Goal: Transaction & Acquisition: Obtain resource

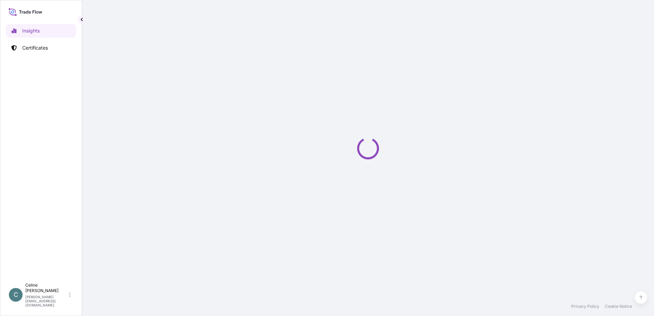
select select "2025"
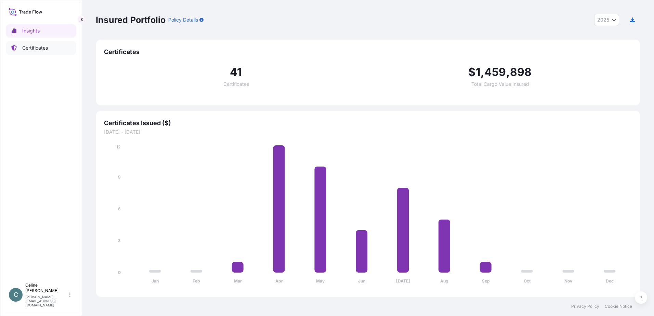
click at [38, 45] on p "Certificates" at bounding box center [35, 47] width 26 height 7
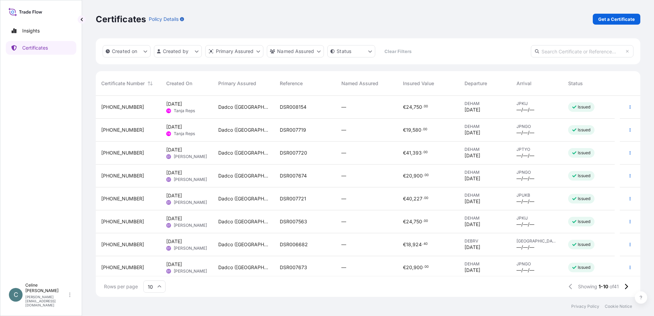
click at [152, 152] on div "[PHONE_NUMBER]" at bounding box center [128, 153] width 54 height 7
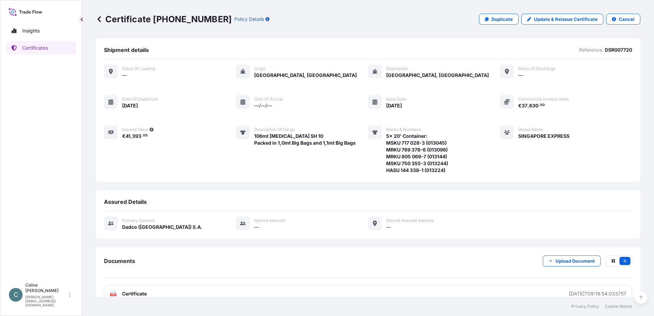
click at [258, 137] on span "106mt [MEDICAL_DATA] SH 10 Packed in 1,0mt Big Bags and 1,1mt Big Bags" at bounding box center [305, 140] width 102 height 14
drag, startPoint x: 254, startPoint y: 136, endPoint x: 339, endPoint y: 147, distance: 85.8
click at [339, 147] on div "Description of cargo 106mt Aluminium Hydroxide SH 10 Packed in 1,0mt Big Bags a…" at bounding box center [296, 150] width 120 height 48
copy span "106mt [MEDICAL_DATA] SH 10 Packed in 1,0mt Big Bags and 1,1mt Big Bags"
click at [386, 138] on span "5x 20' Container: MSKU 717 028-3 (013045) MRKU 769 378-6 (013096) MRKU 805 069-…" at bounding box center [417, 153] width 62 height 41
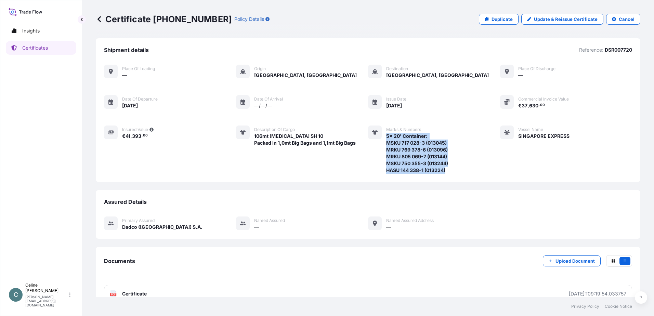
drag, startPoint x: 384, startPoint y: 137, endPoint x: 444, endPoint y: 170, distance: 69.4
click at [444, 170] on span "5x 20' Container: MSKU 717 028-3 (013045) MRKU 769 378-6 (013096) MRKU 805 069-…" at bounding box center [417, 153] width 62 height 41
copy span "5x 20' Container: MSKU 717 028-3 (013045) MRKU 769 378-6 (013096) MRKU 805 069-…"
click at [301, 175] on div "Place of Loading — Origin Hamburg, Germany Destination Tokyo, Japan Place of di…" at bounding box center [368, 122] width 528 height 127
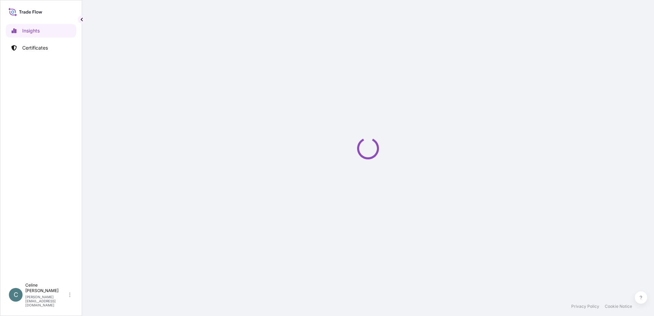
select select "2025"
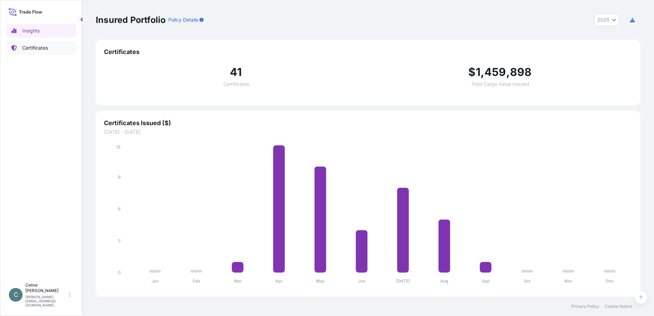
click at [26, 48] on p "Certificates" at bounding box center [35, 47] width 26 height 7
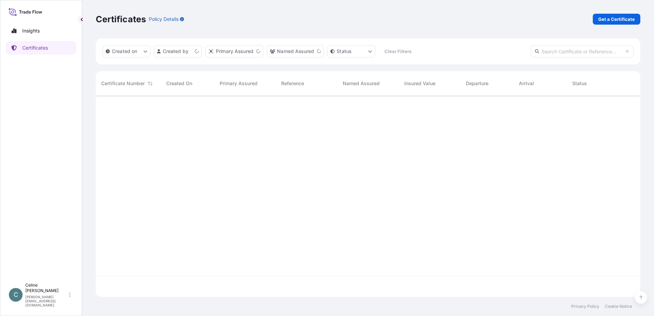
scroll to position [200, 540]
click at [615, 17] on p "Get a Certificate" at bounding box center [616, 19] width 37 height 7
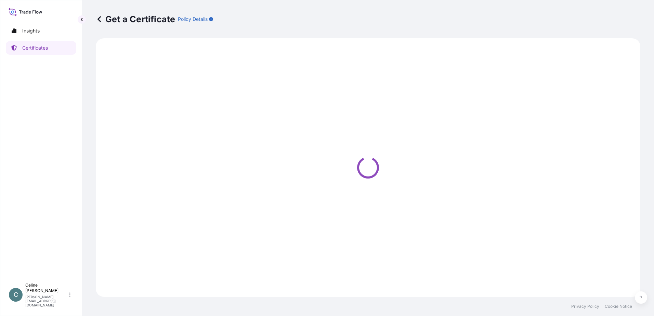
select select "Sea"
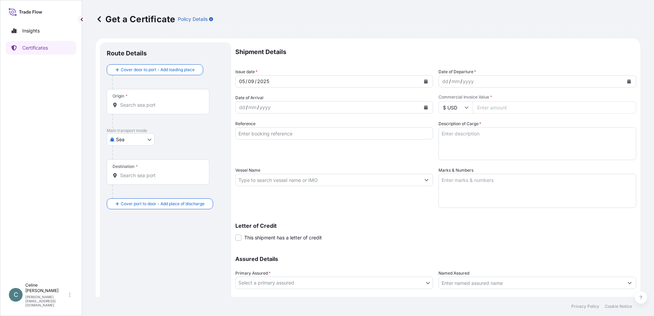
click at [424, 79] on icon "Calendar" at bounding box center [426, 81] width 4 height 4
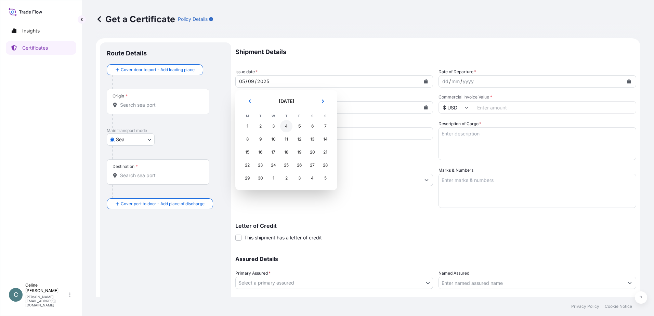
click at [287, 125] on div "4" at bounding box center [286, 126] width 12 height 12
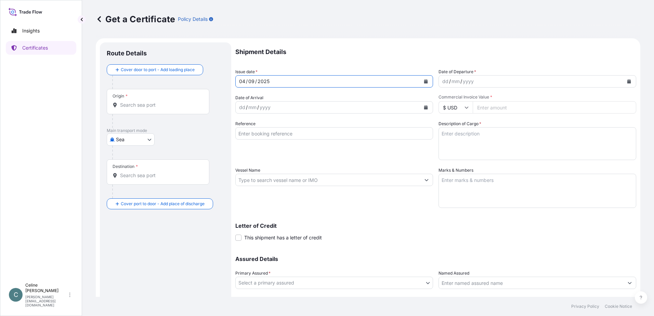
click at [442, 83] on div "dd" at bounding box center [446, 81] width 8 height 8
click at [627, 80] on icon "Calendar" at bounding box center [629, 81] width 4 height 4
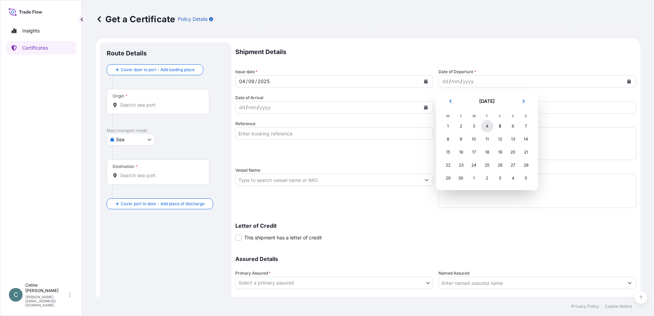
click at [486, 124] on div "4" at bounding box center [487, 126] width 12 height 12
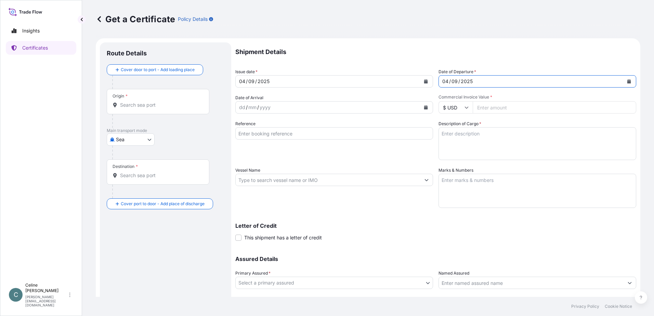
click at [154, 107] on input "Origin *" at bounding box center [160, 105] width 81 height 7
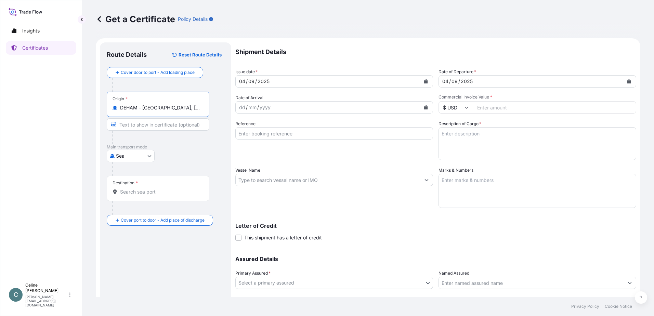
type input "DEHAM - [GEOGRAPHIC_DATA], [GEOGRAPHIC_DATA]"
click at [144, 193] on input "Destination *" at bounding box center [160, 192] width 81 height 7
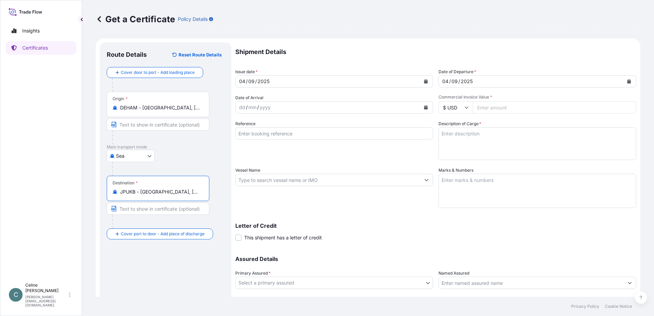
type input "JPUKB - [GEOGRAPHIC_DATA], [GEOGRAPHIC_DATA]"
click at [242, 109] on div "dd" at bounding box center [242, 107] width 8 height 8
click at [301, 134] on input "Reference" at bounding box center [334, 133] width 198 height 12
type input "SHA60015158"
click at [463, 144] on textarea "Description of Cargo *" at bounding box center [538, 143] width 198 height 33
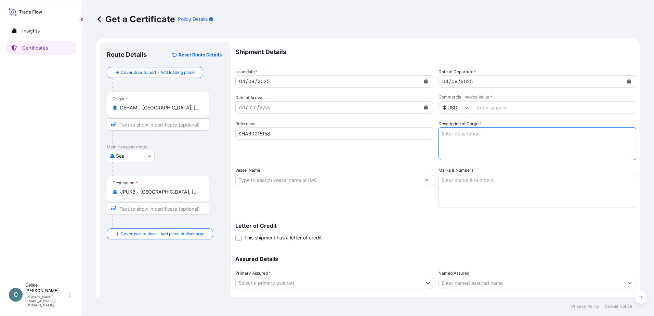
click at [472, 145] on textarea "Description of Cargo *" at bounding box center [538, 143] width 198 height 33
paste textarea "106mt [MEDICAL_DATA] SH 10 Packed in 1,0mt Big Bags and 1,1mt Big Bags"
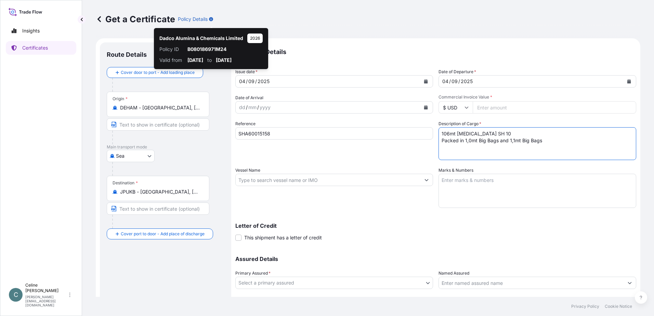
type textarea "106mt [MEDICAL_DATA] SH 10 Packed in 1,0mt Big Bags and 1,1mt Big Bags"
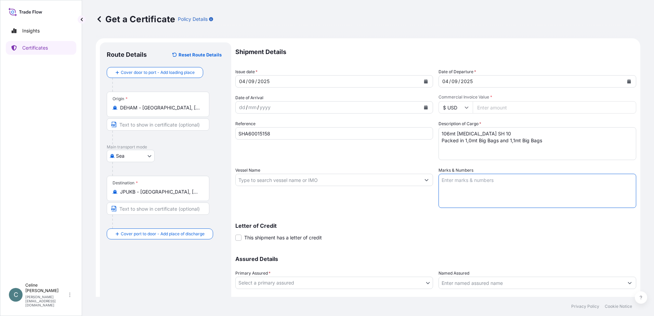
click at [450, 181] on textarea "Marks & Numbers" at bounding box center [538, 191] width 198 height 34
paste textarea "5x 20' Container: MSKU 717 028-3 (013045) MRKU 769 378-6 (013096) MRKU 805 069-…"
drag, startPoint x: 500, startPoint y: 202, endPoint x: 439, endPoint y: 189, distance: 62.7
click at [439, 189] on textarea "5x 20' Container: MSKU 717 028-3 (013045) MRKU 769 378-6 (013096) MRKU 805 069-…" at bounding box center [538, 191] width 198 height 34
click at [427, 83] on button "Calendar" at bounding box center [425, 81] width 11 height 11
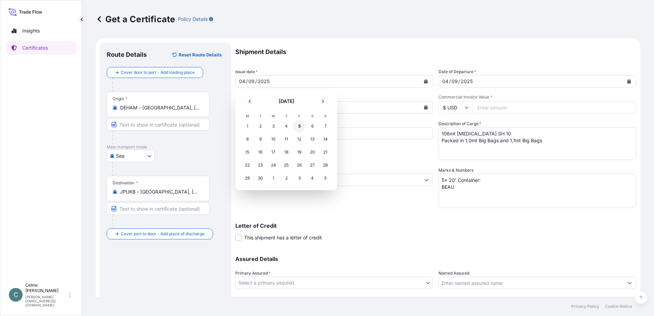
click at [297, 126] on div "5" at bounding box center [299, 126] width 12 height 12
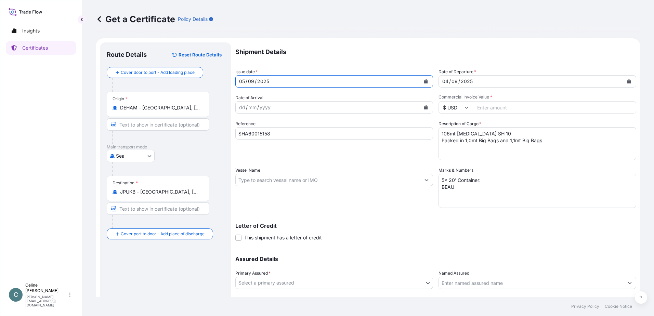
click at [457, 189] on textarea "5x 20' Container: BEAU" at bounding box center [538, 191] width 198 height 34
type textarea "5x 20' Container: BEAU 240 968-0 (012604) SEGU 211 003-2 (012605) SEGU 281 296-…"
click at [340, 179] on input "Vessel Name" at bounding box center [328, 180] width 185 height 12
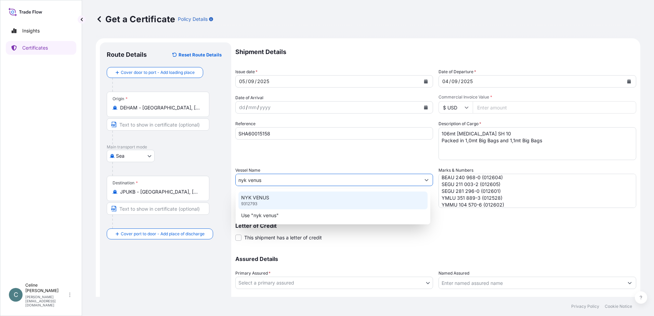
click at [283, 197] on div "NYK VENUS 9312793" at bounding box center [332, 201] width 189 height 18
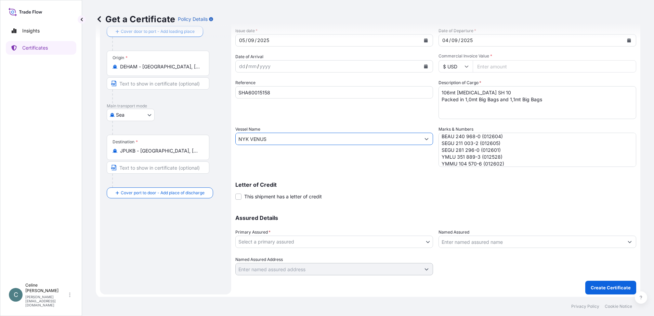
scroll to position [43, 0]
type input "NYK VENUS"
click at [377, 239] on body "2 options available. Insights Certificates C [PERSON_NAME] [PERSON_NAME][EMAIL_…" at bounding box center [327, 158] width 654 height 316
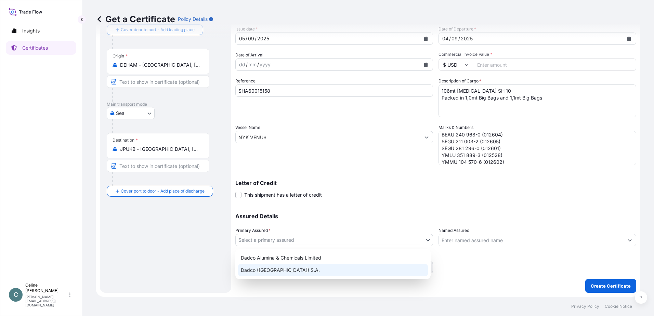
click at [276, 268] on div "Dadco ([GEOGRAPHIC_DATA]) S.A." at bounding box center [333, 270] width 190 height 12
select select "31830"
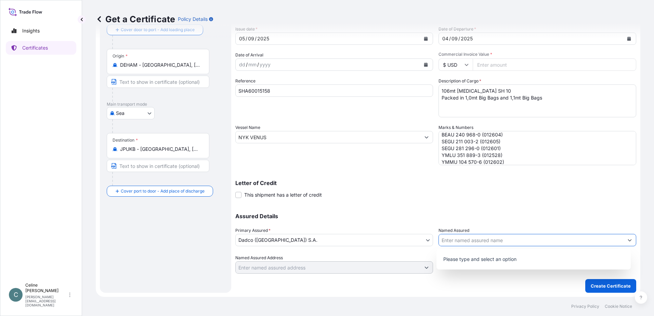
click at [456, 242] on input "Named Assured" at bounding box center [531, 240] width 185 height 12
click at [626, 239] on button "Show suggestions" at bounding box center [630, 240] width 12 height 12
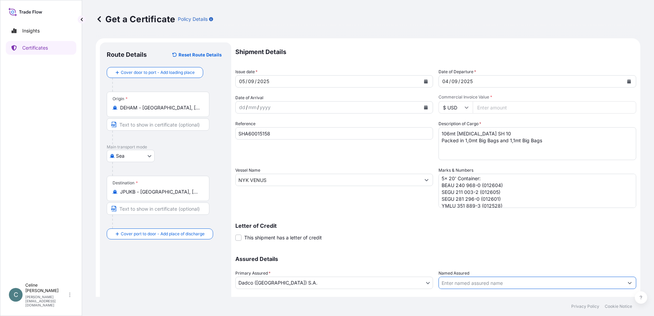
scroll to position [0, 0]
click at [242, 107] on div "dd" at bounding box center [242, 107] width 8 height 8
click at [298, 148] on div "Reference SHA60015158" at bounding box center [334, 140] width 198 height 40
click at [275, 135] on input "SHA60015158" at bounding box center [334, 133] width 198 height 12
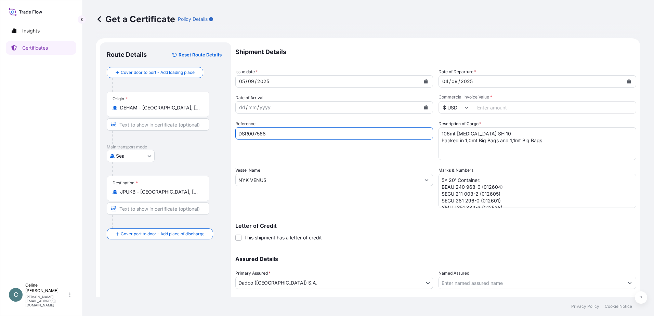
type input "DSR007568"
click at [282, 148] on div "Reference DSR007568" at bounding box center [334, 140] width 198 height 40
click at [500, 108] on input "Commercial Invoice Value *" at bounding box center [555, 107] width 164 height 12
click at [447, 106] on input "$ USD" at bounding box center [456, 107] width 34 height 12
click at [447, 124] on div "€ EUR" at bounding box center [453, 126] width 29 height 13
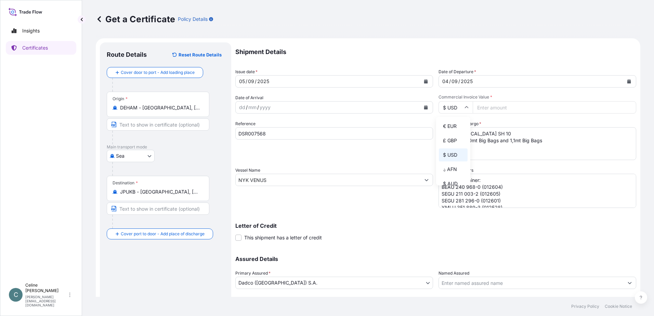
type input "€ EUR"
click at [481, 106] on input "Commercial Invoice Value *" at bounding box center [555, 107] width 164 height 12
type input "37630.00"
click at [499, 59] on p "Shipment Details" at bounding box center [435, 51] width 401 height 19
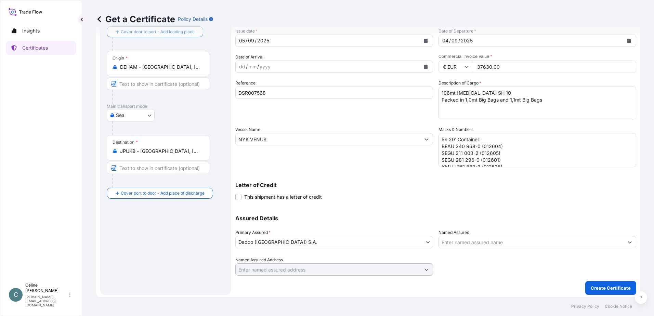
scroll to position [43, 0]
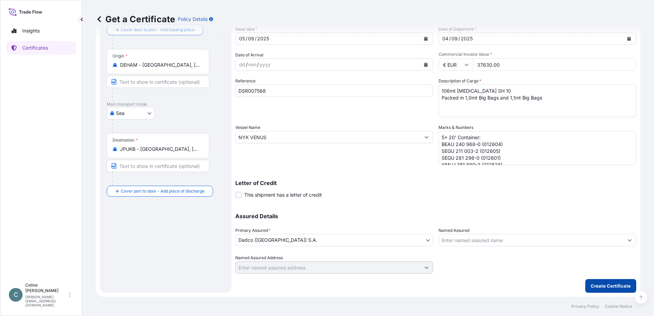
click at [603, 284] on p "Create Certificate" at bounding box center [611, 286] width 40 height 7
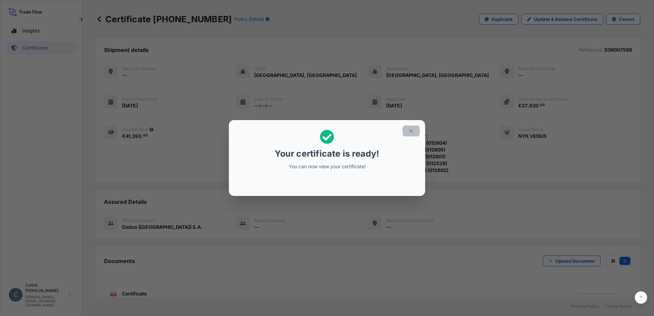
click at [414, 128] on button "button" at bounding box center [411, 131] width 17 height 11
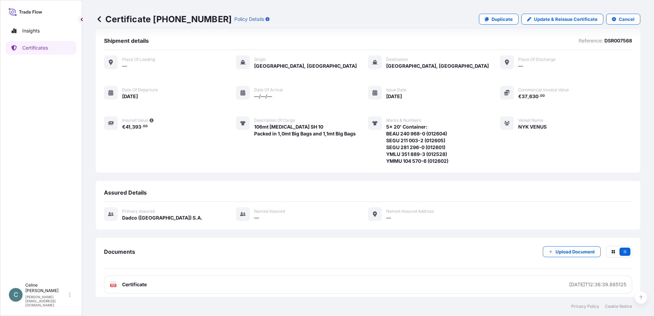
scroll to position [14, 0]
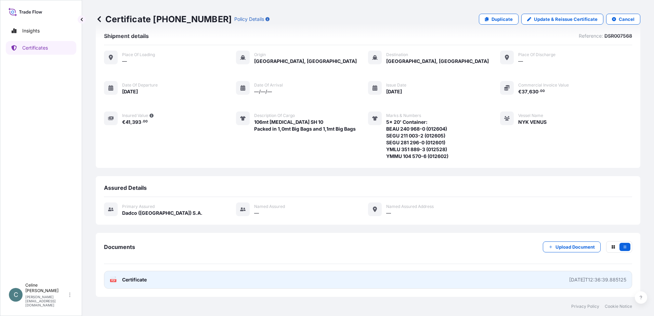
click at [315, 281] on link "PDF Certificate [DATE]T12:36:39.885125" at bounding box center [368, 280] width 528 height 18
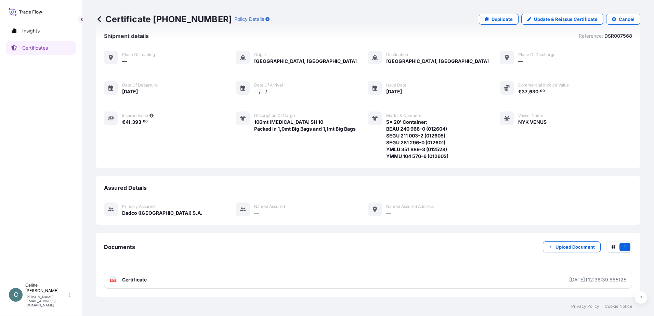
click at [99, 17] on icon at bounding box center [99, 19] width 7 height 7
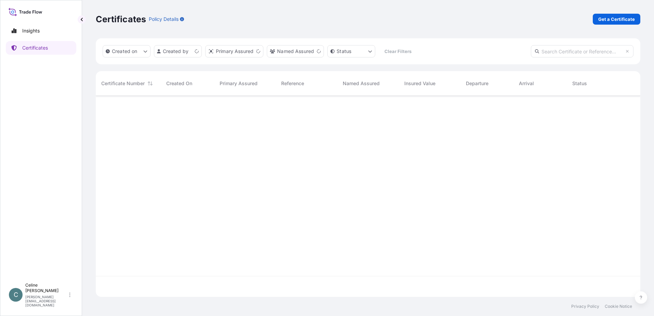
scroll to position [200, 540]
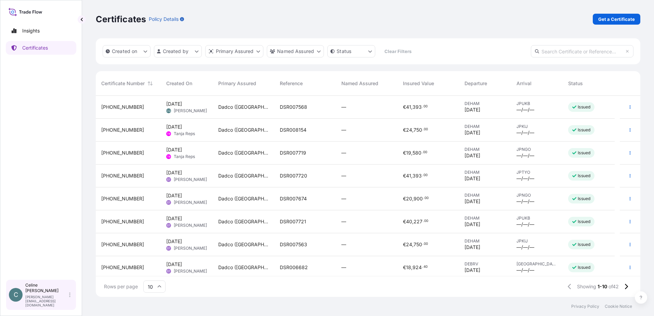
click at [39, 302] on p "[PERSON_NAME][EMAIL_ADDRESS][DOMAIN_NAME]" at bounding box center [46, 301] width 42 height 12
